Goal: Task Accomplishment & Management: Manage account settings

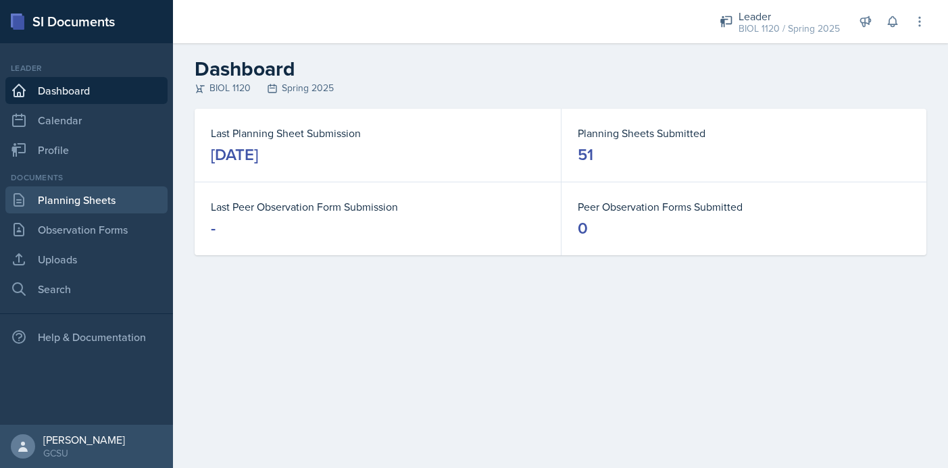
click at [118, 205] on link "Planning Sheets" at bounding box center [86, 199] width 162 height 27
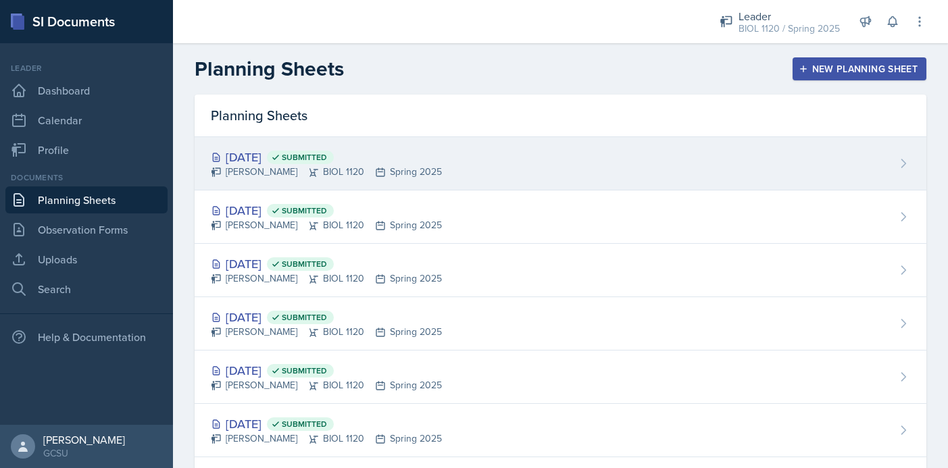
click at [438, 184] on div "[DATE] Submitted [PERSON_NAME] BIOL 1120 Spring 2025" at bounding box center [561, 163] width 732 height 53
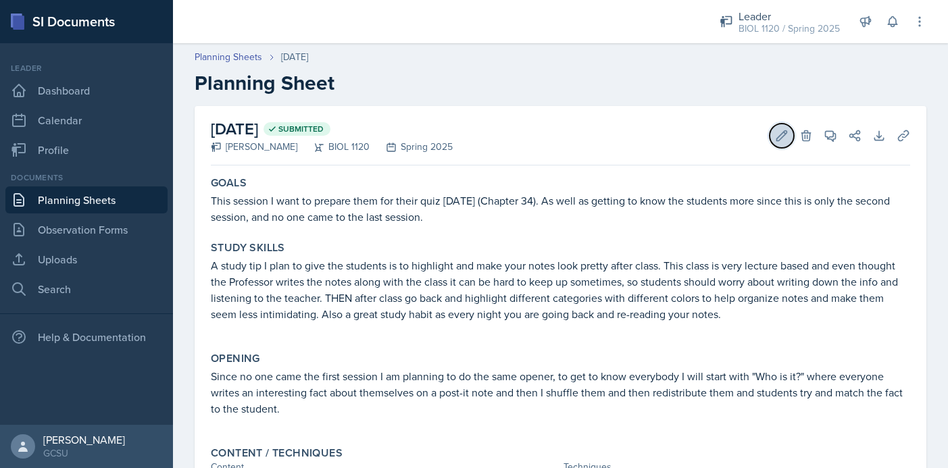
click at [780, 129] on icon at bounding box center [782, 136] width 14 height 14
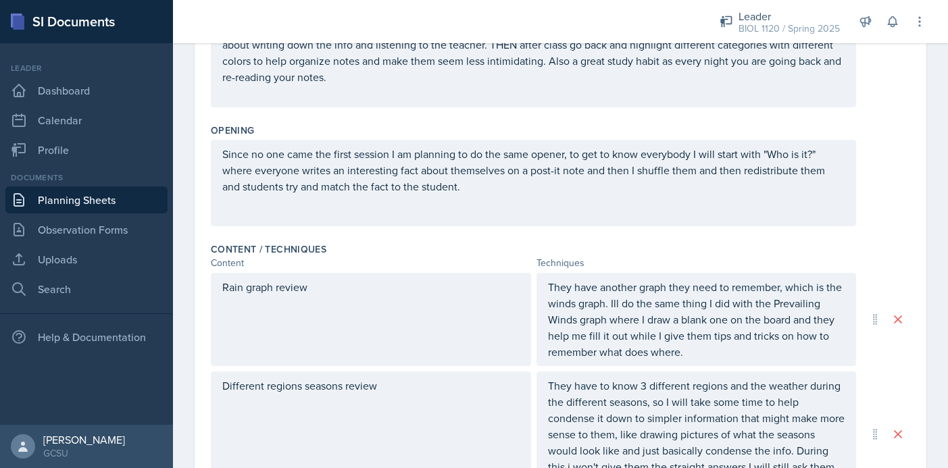
scroll to position [747, 0]
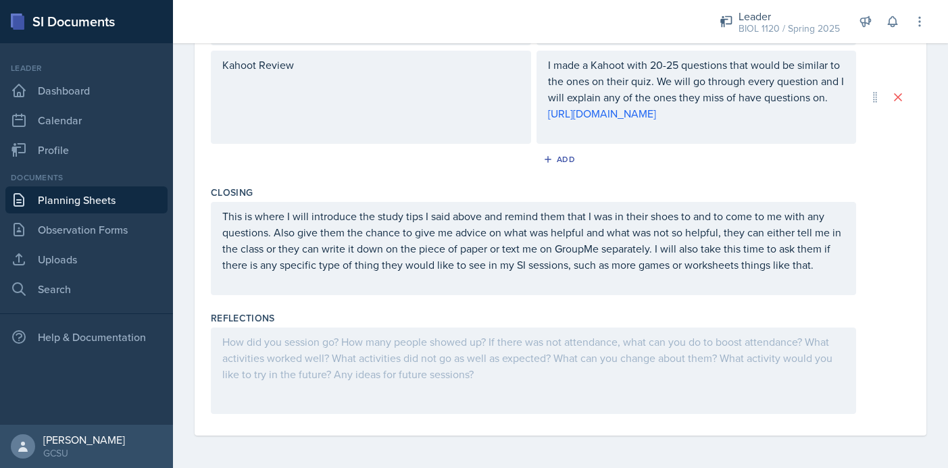
click at [394, 378] on div at bounding box center [533, 371] width 645 height 86
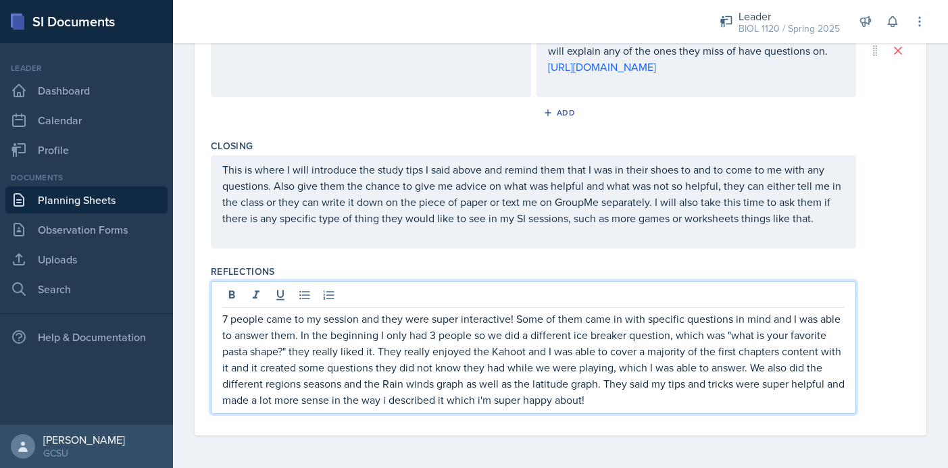
scroll to position [0, 0]
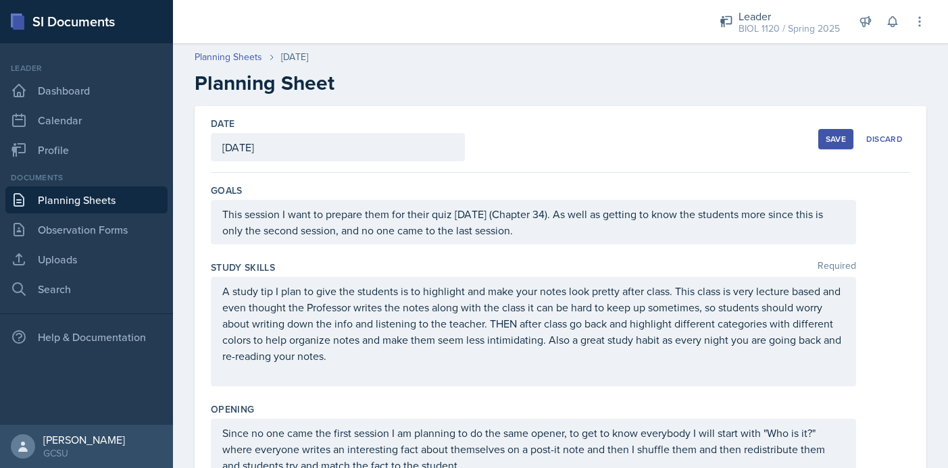
click at [838, 134] on div "Save" at bounding box center [835, 139] width 20 height 11
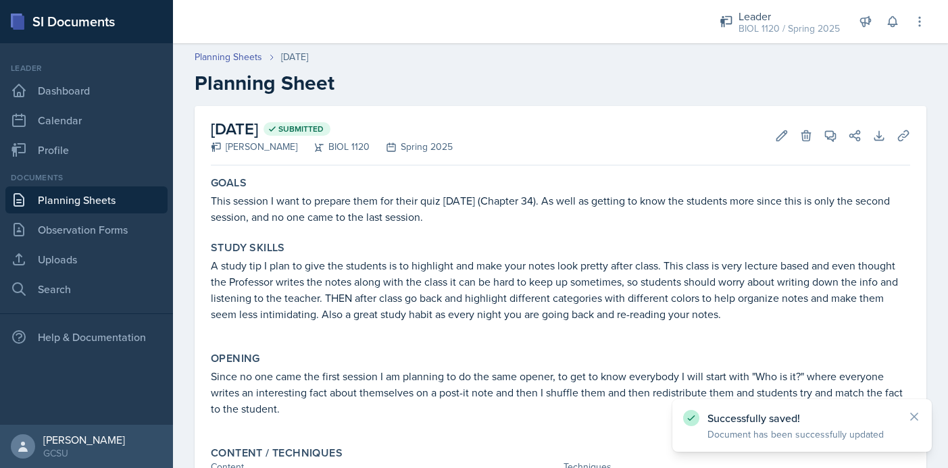
click at [111, 203] on link "Planning Sheets" at bounding box center [86, 199] width 162 height 27
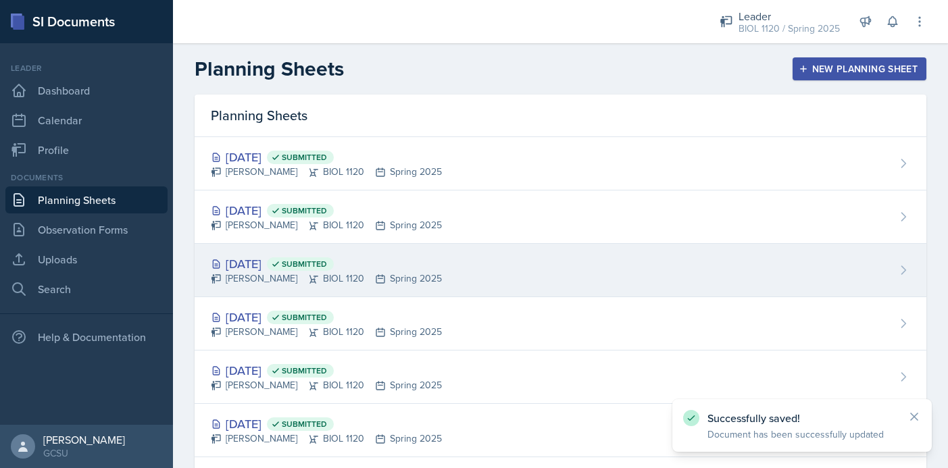
scroll to position [35, 0]
